Goal: Task Accomplishment & Management: Manage account settings

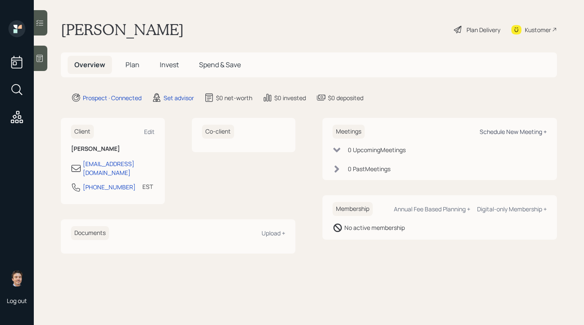
click at [503, 135] on div "Schedule New Meeting +" at bounding box center [512, 132] width 67 height 8
select select "round-[PERSON_NAME]"
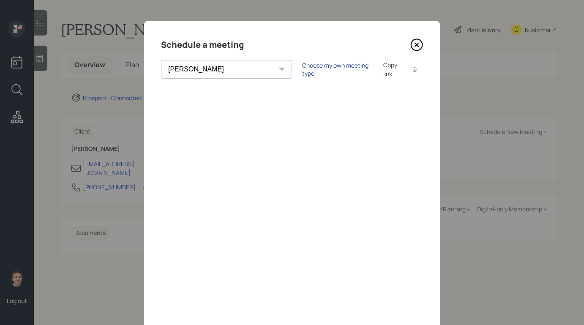
click at [302, 66] on div "Choose my own meeting type" at bounding box center [337, 69] width 71 height 16
click at [419, 44] on icon at bounding box center [416, 44] width 13 height 13
